Goal: Information Seeking & Learning: Learn about a topic

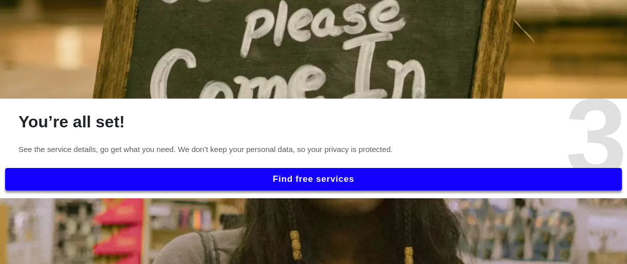
scroll to position [672, 0]
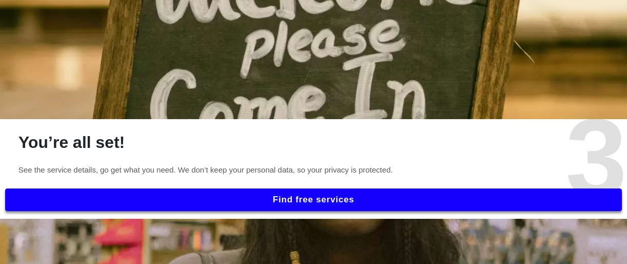
click at [343, 202] on button "Find free services" at bounding box center [313, 199] width 617 height 23
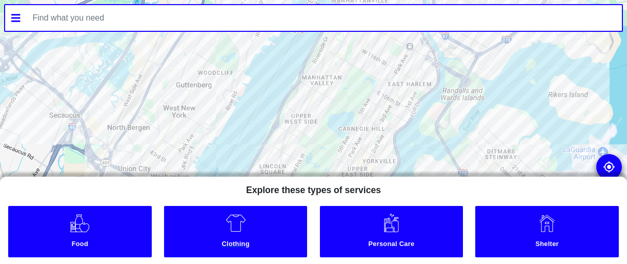
click at [242, 222] on img at bounding box center [236, 222] width 21 height 21
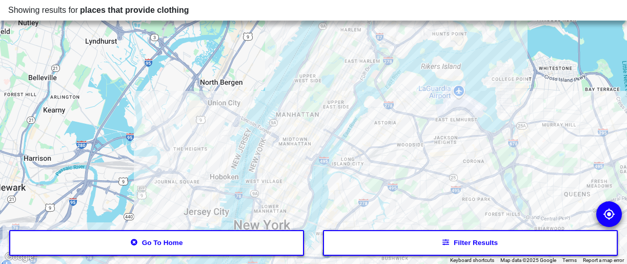
drag, startPoint x: 548, startPoint y: 142, endPoint x: 549, endPoint y: 107, distance: 34.9
click at [549, 107] on div at bounding box center [313, 132] width 627 height 264
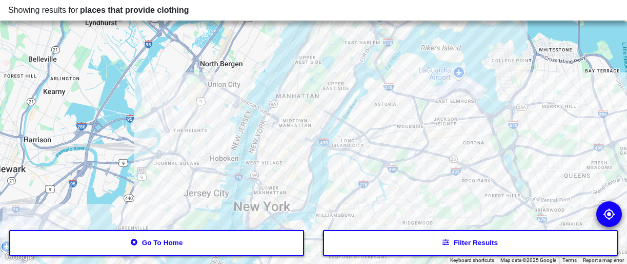
click at [472, 241] on button "Filter results" at bounding box center [470, 243] width 295 height 26
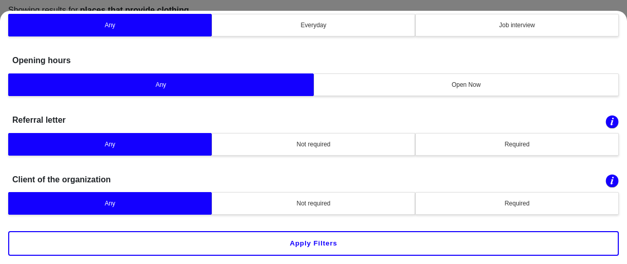
scroll to position [57, 0]
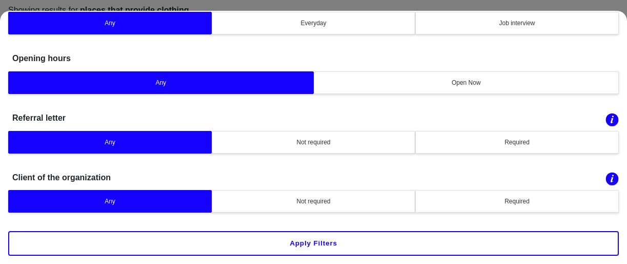
click at [301, 144] on div "Not required" at bounding box center [314, 141] width 190 height 9
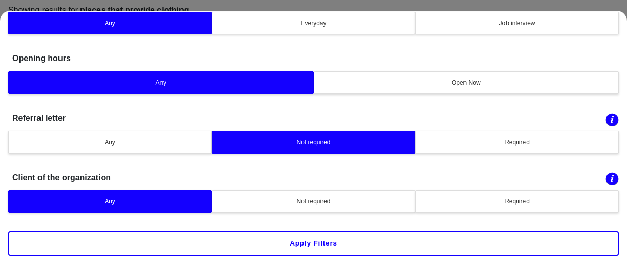
click at [354, 202] on div "Not required" at bounding box center [314, 200] width 190 height 9
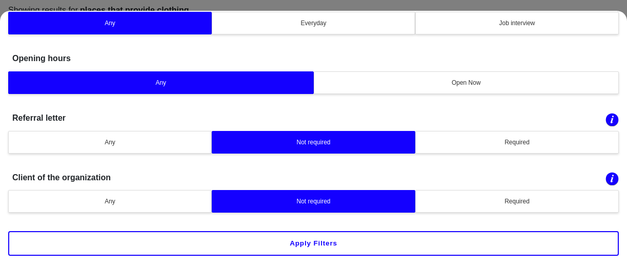
scroll to position [64, 0]
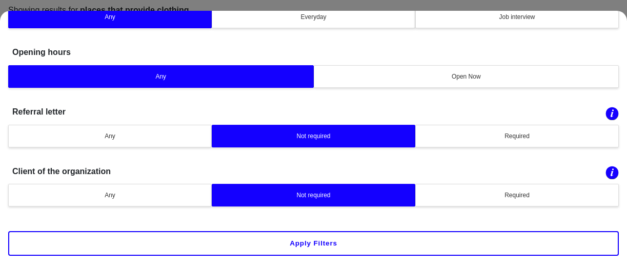
click at [501, 241] on button "Apply filters" at bounding box center [313, 243] width 611 height 25
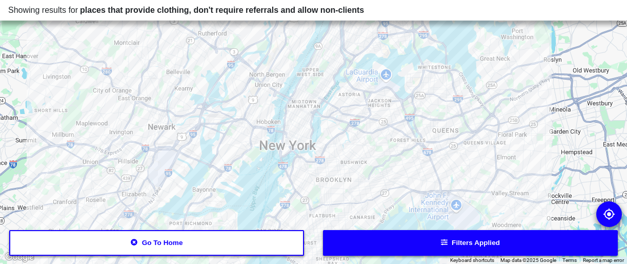
click at [442, 137] on div at bounding box center [313, 132] width 627 height 264
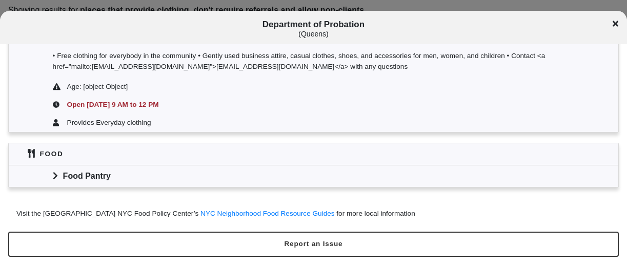
scroll to position [297, 0]
